Goal: Navigation & Orientation: Find specific page/section

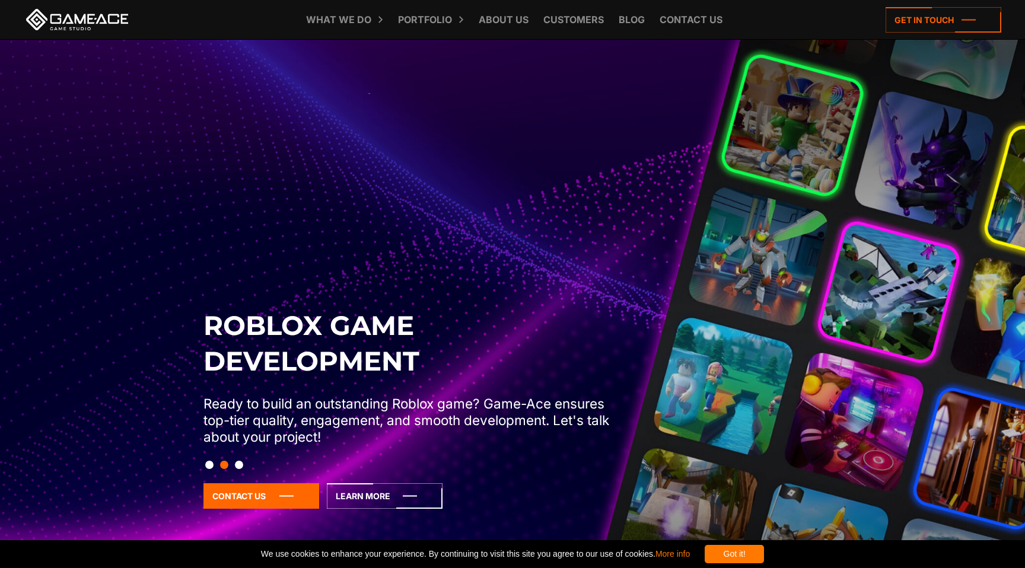
click at [240, 463] on button "Slide 3" at bounding box center [239, 465] width 8 height 20
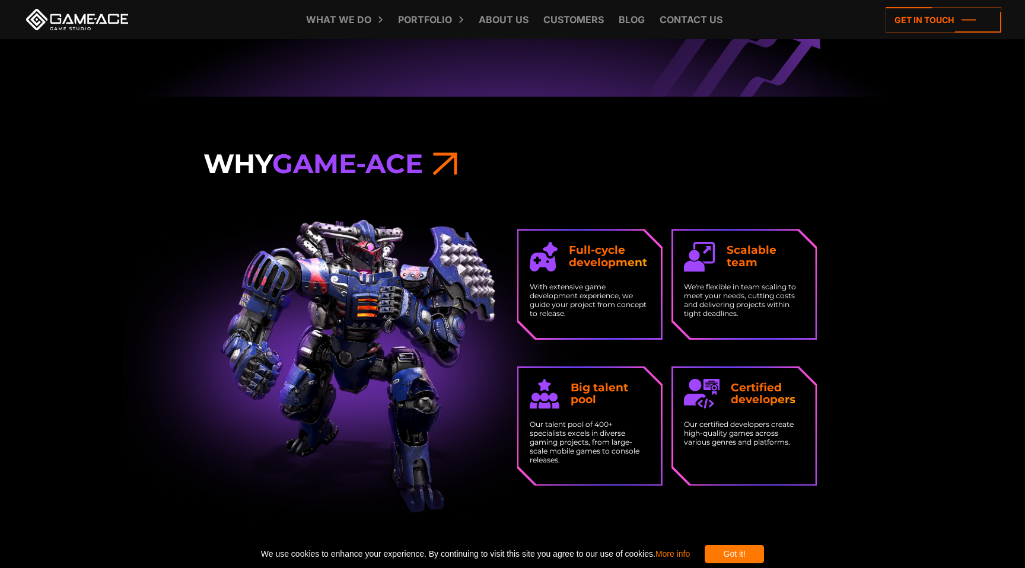
scroll to position [1943, 0]
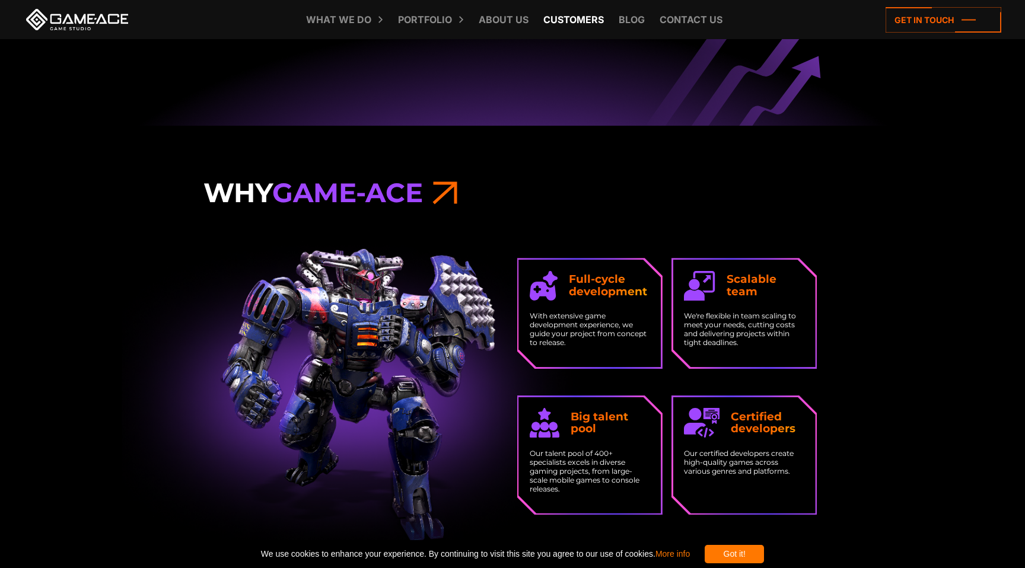
click at [569, 23] on link "Customers" at bounding box center [574, 19] width 72 height 39
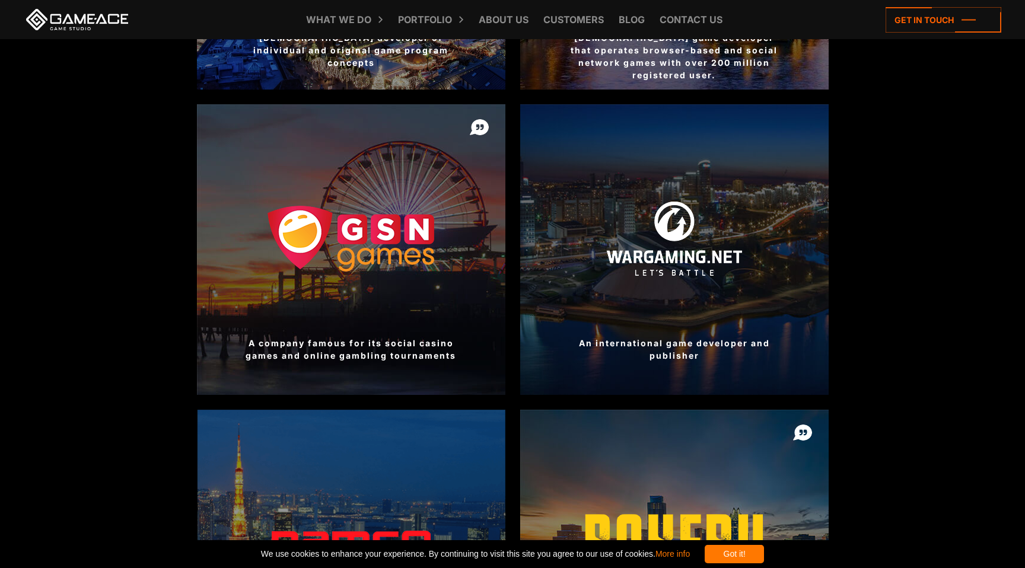
scroll to position [641, 0]
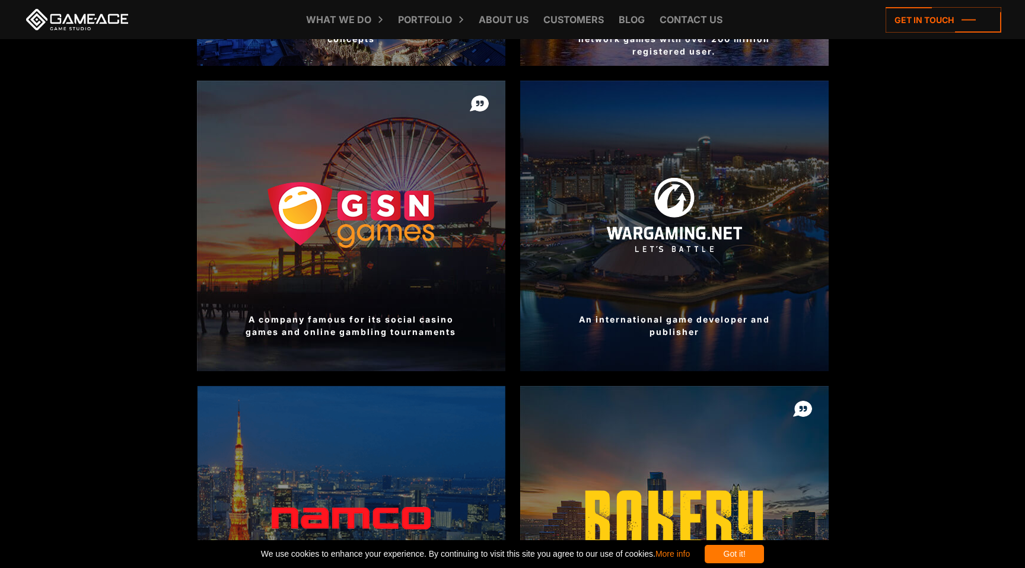
click at [621, 263] on div at bounding box center [674, 226] width 308 height 291
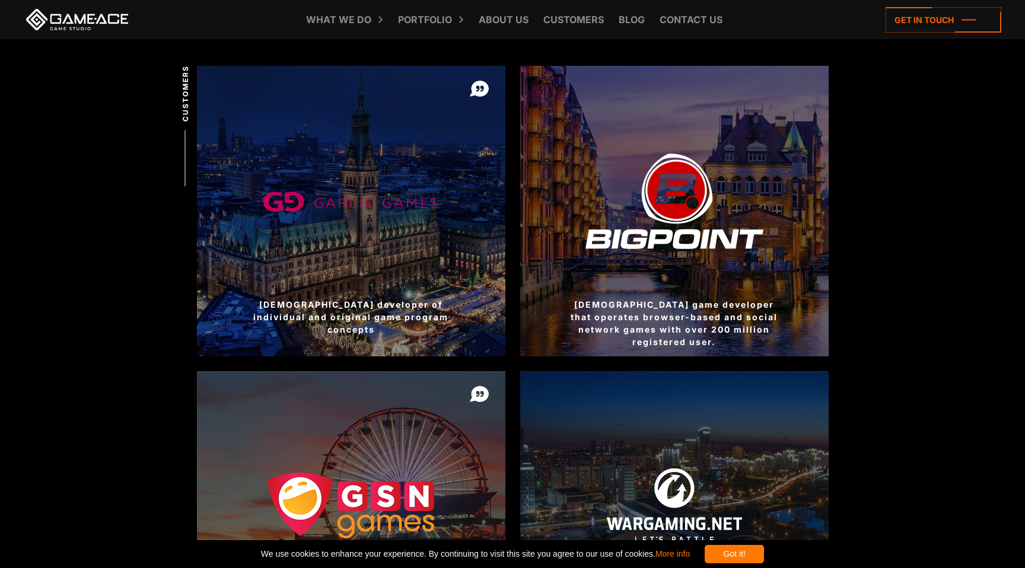
scroll to position [0, 0]
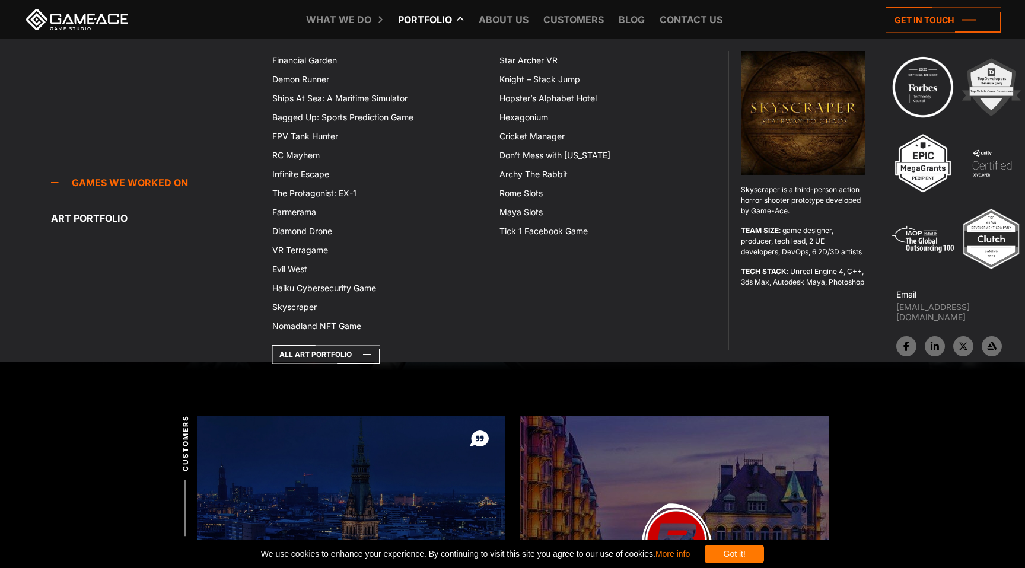
click at [428, 23] on link "Portfolio" at bounding box center [425, 19] width 66 height 39
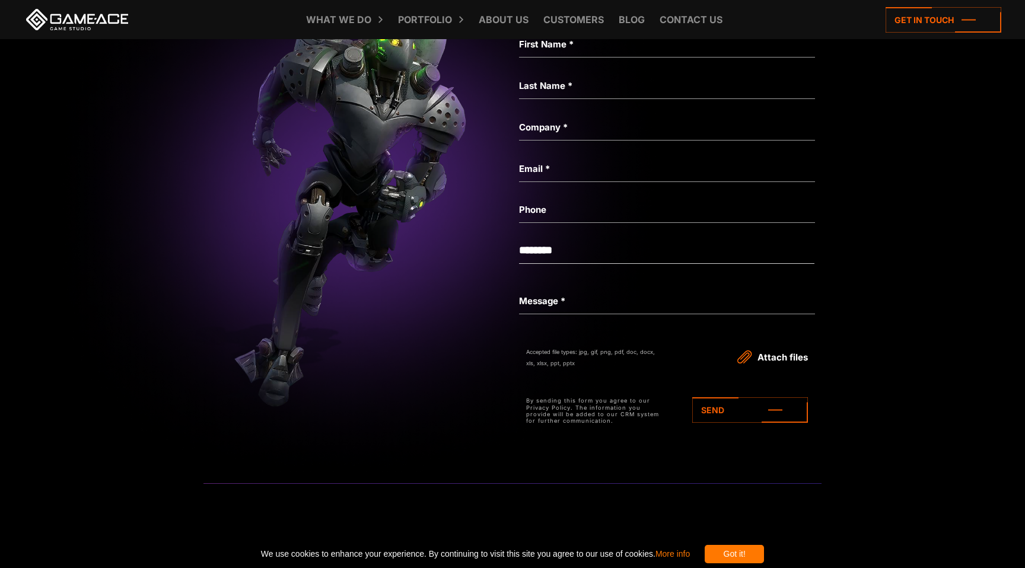
scroll to position [4003, 0]
